Goal: Task Accomplishment & Management: Use online tool/utility

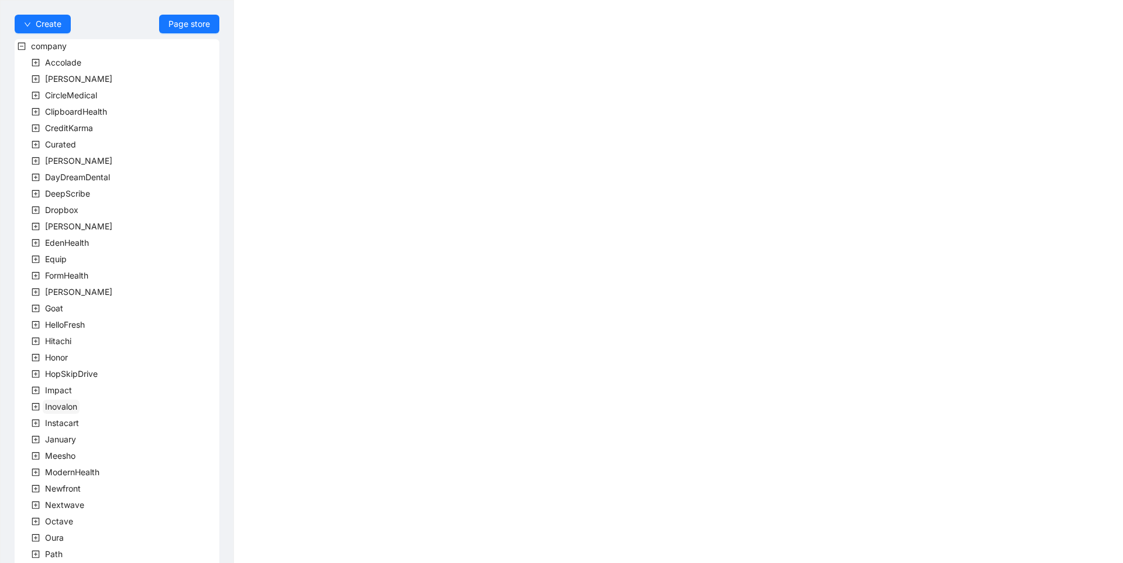
scroll to position [195, 0]
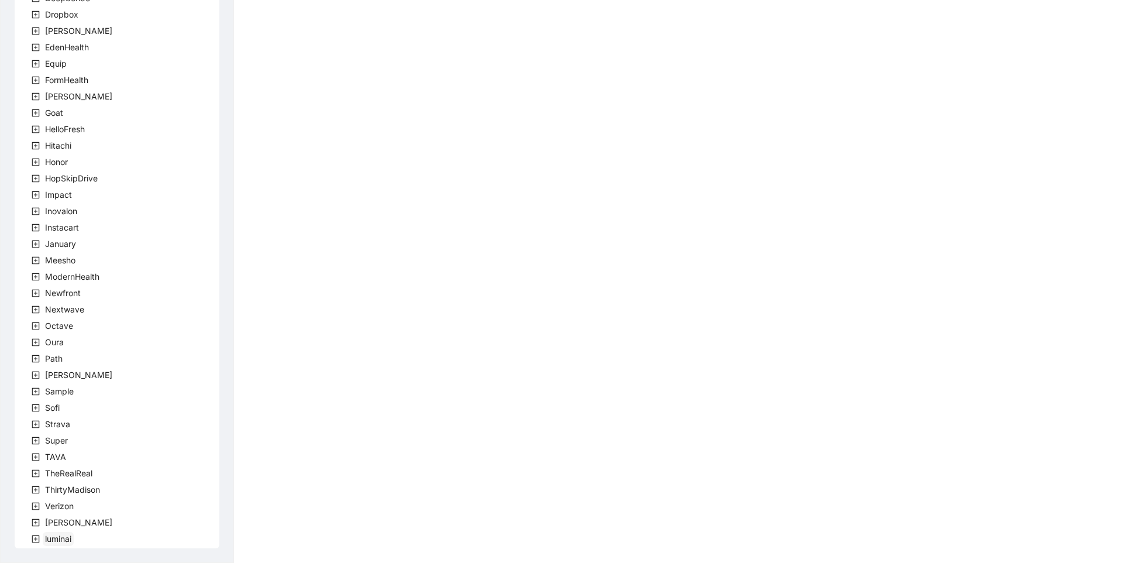
click at [58, 536] on span "luminai" at bounding box center [58, 538] width 26 height 10
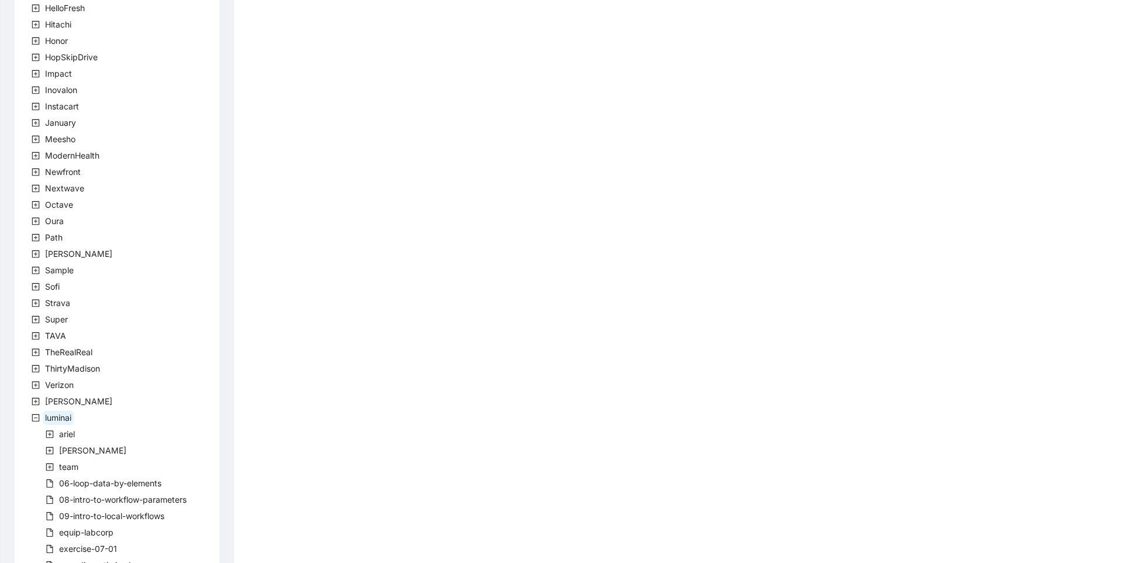
scroll to position [375, 0]
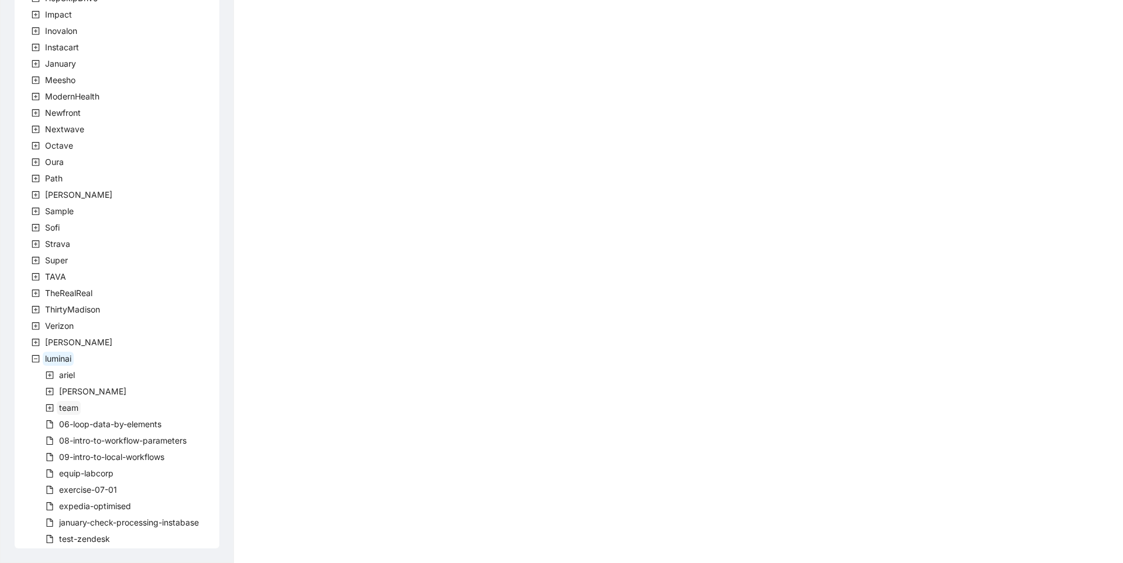
click at [61, 407] on span "team" at bounding box center [68, 407] width 19 height 10
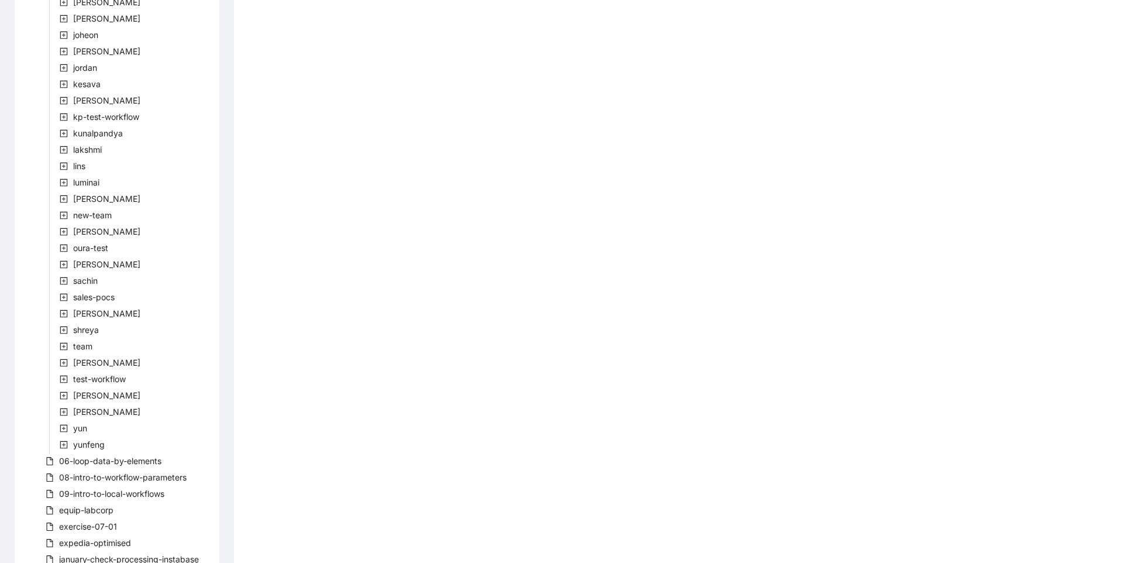
scroll to position [1226, 0]
click at [82, 439] on span "yunfeng" at bounding box center [89, 441] width 32 height 10
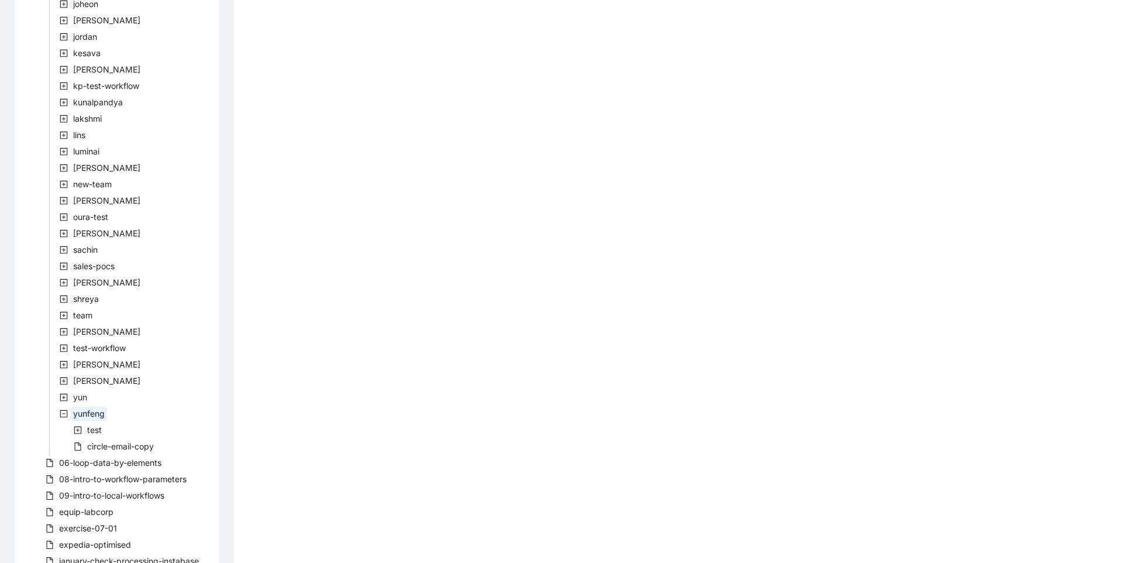
scroll to position [1292, 0]
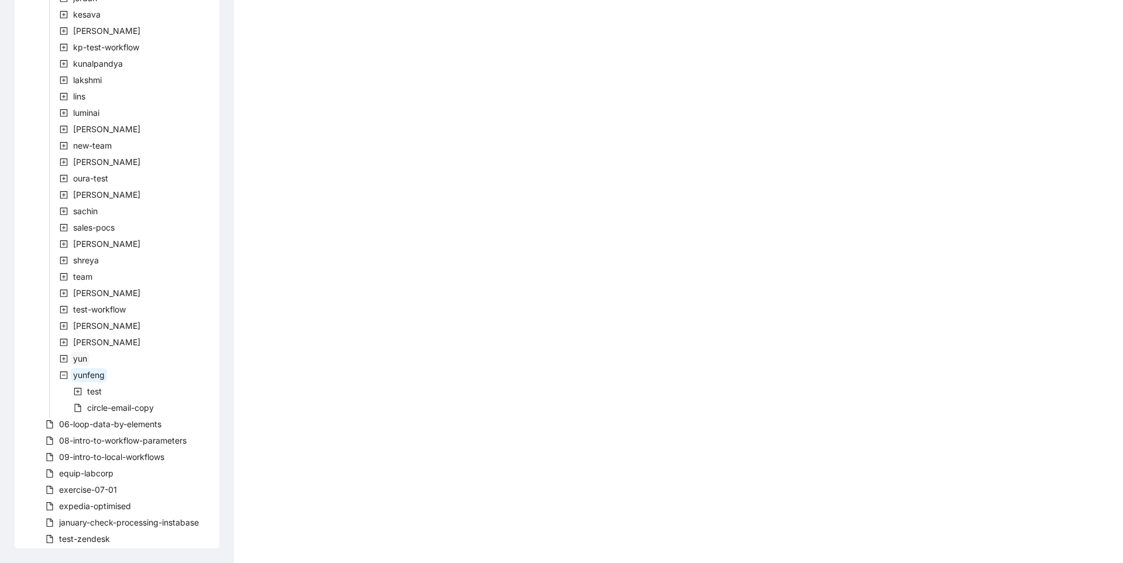
click at [82, 363] on span "yun" at bounding box center [80, 358] width 14 height 10
click at [67, 357] on icon "minus-square" at bounding box center [64, 359] width 8 height 8
click at [67, 357] on icon "plus-square" at bounding box center [64, 359] width 8 height 8
click at [78, 396] on span at bounding box center [78, 391] width 14 height 14
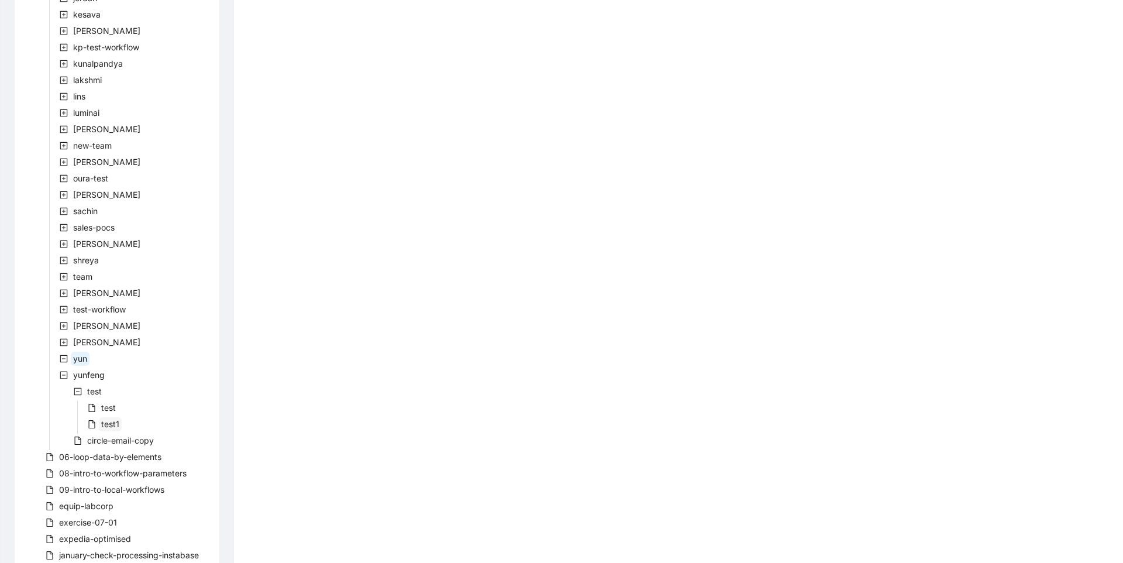
click at [107, 423] on span "test1" at bounding box center [110, 424] width 18 height 10
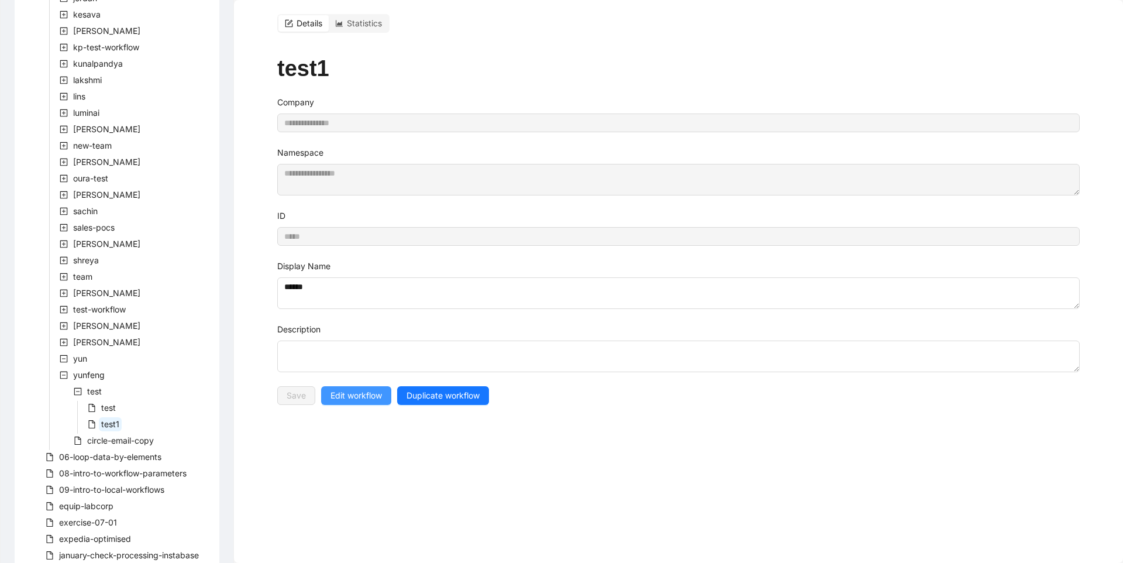
click at [340, 389] on span "Edit workflow" at bounding box center [355, 395] width 51 height 13
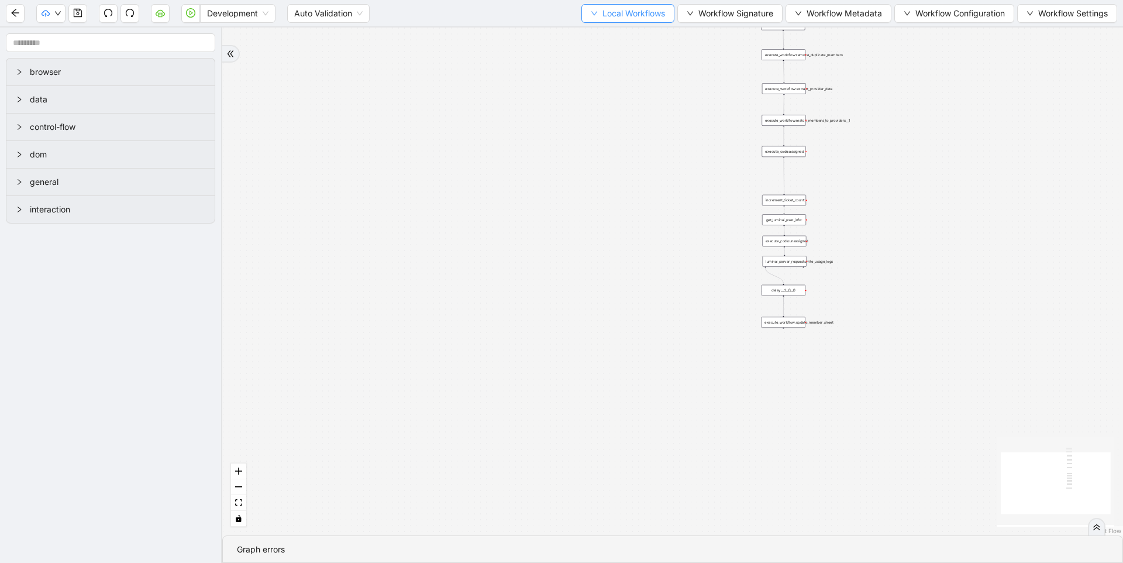
click at [599, 19] on button "Local Workflows" at bounding box center [627, 13] width 93 height 19
click at [602, 15] on span "Local Workflows" at bounding box center [633, 13] width 63 height 13
click at [598, 32] on span "Select" at bounding box center [622, 36] width 76 height 13
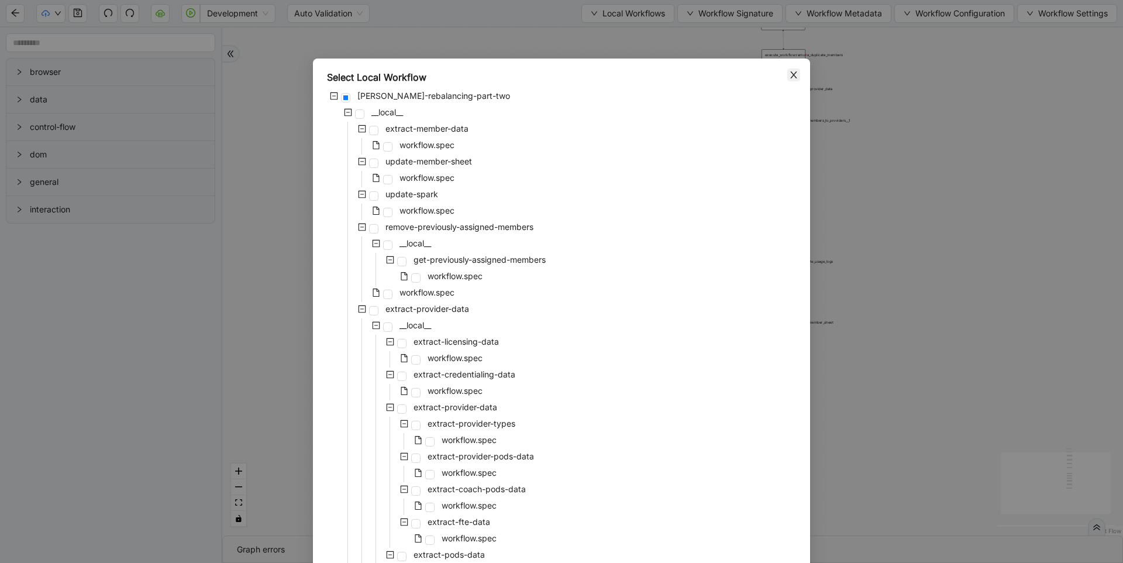
click at [792, 77] on icon "close" at bounding box center [793, 74] width 9 height 9
